Goal: Information Seeking & Learning: Check status

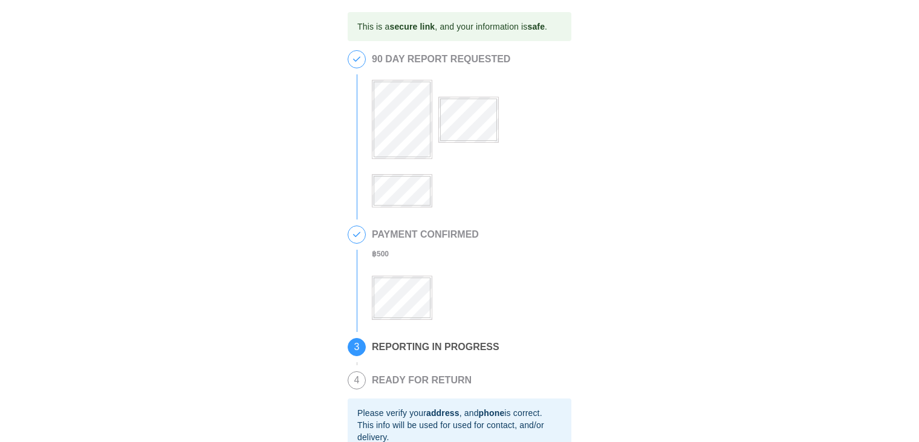
scroll to position [121, 0]
